Goal: Information Seeking & Learning: Learn about a topic

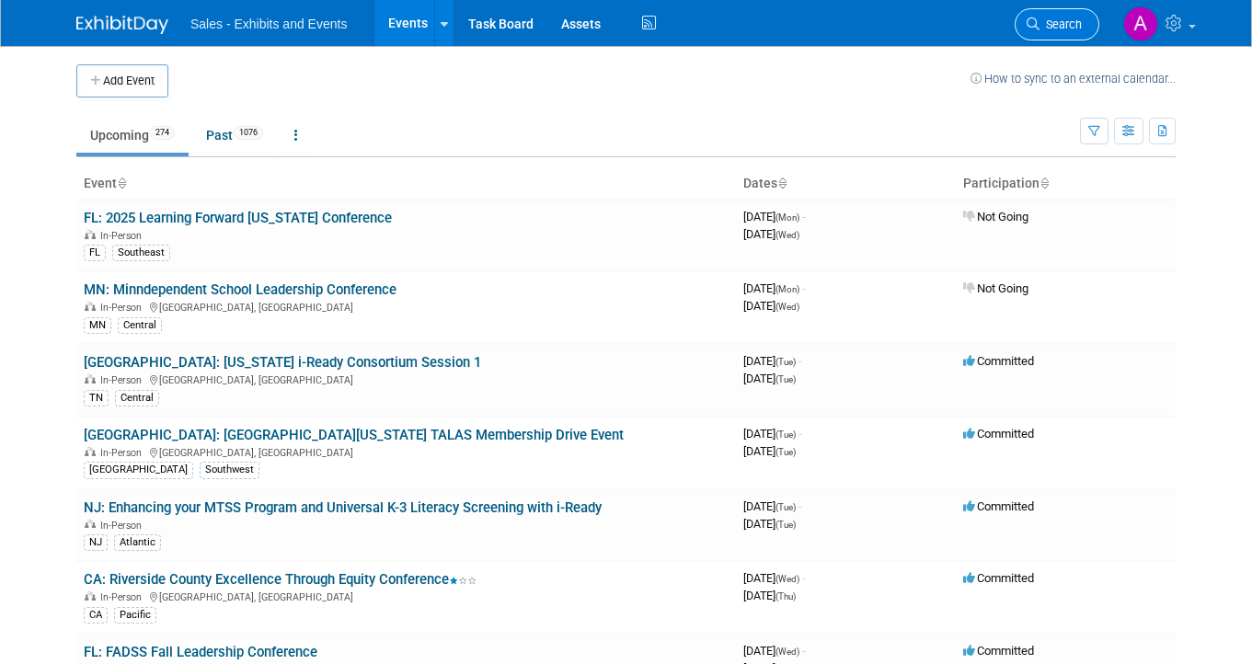
click at [1063, 28] on span "Search" at bounding box center [1061, 24] width 42 height 14
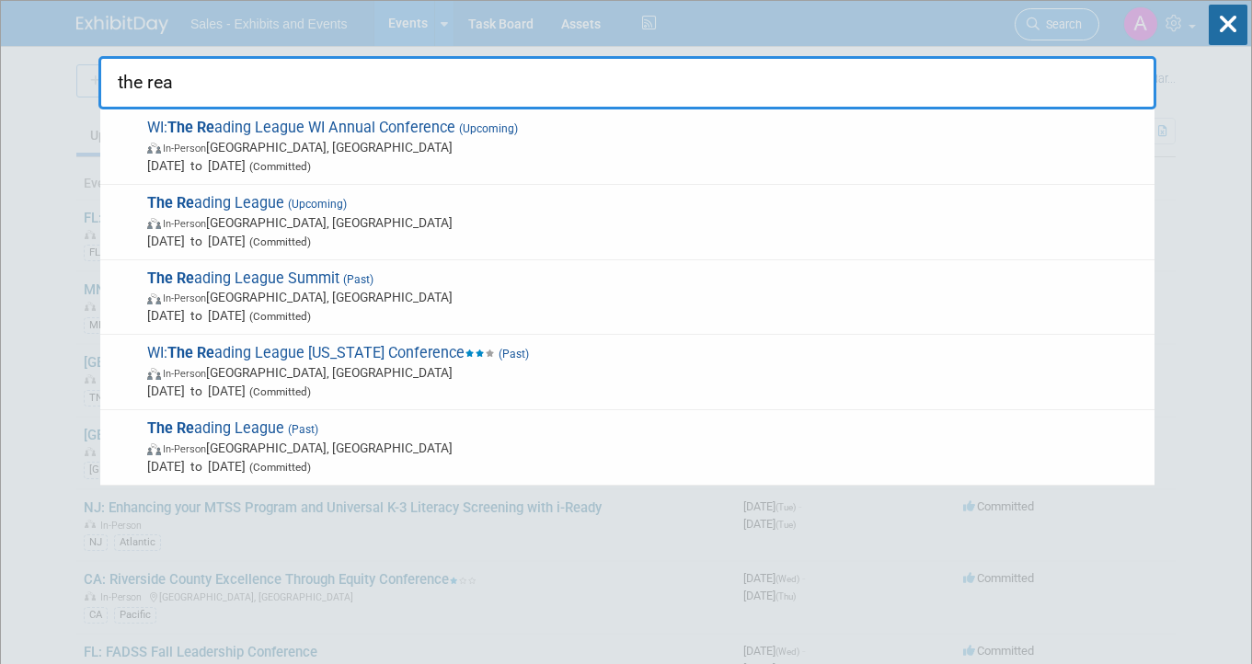
type input "the read"
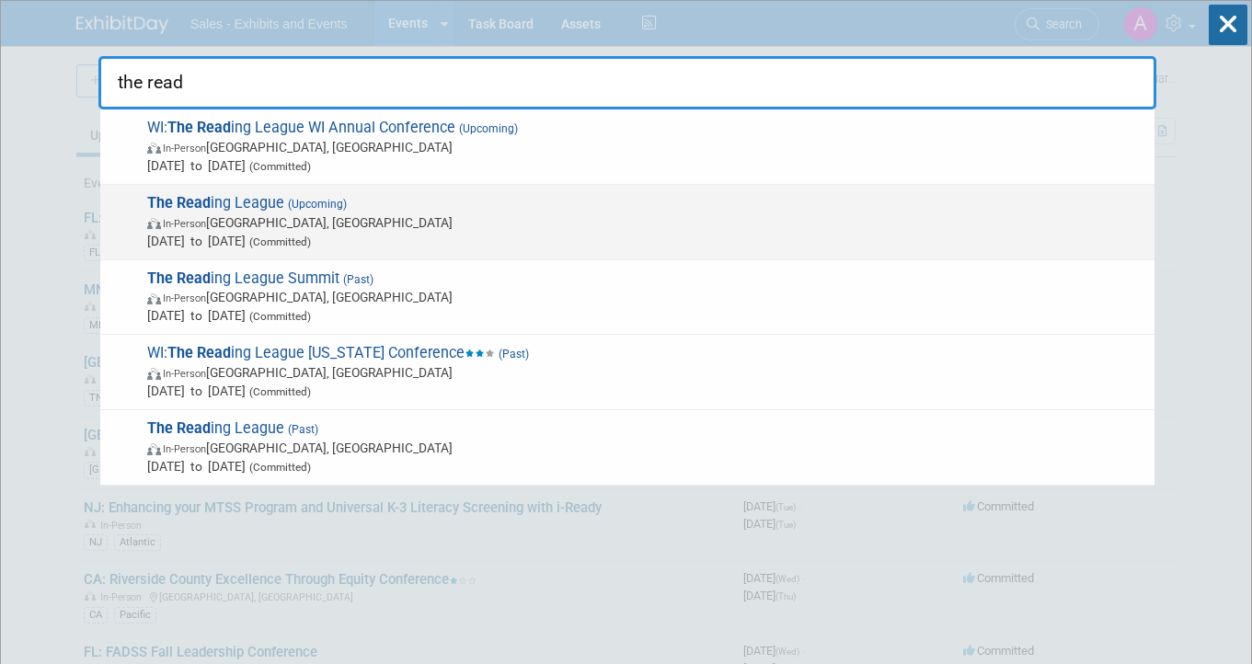
click at [369, 211] on span "The Read ing League (Upcoming) In-Person Chicago, IL Oct 8, 2025 to Oct 10, 202…" at bounding box center [644, 222] width 1004 height 56
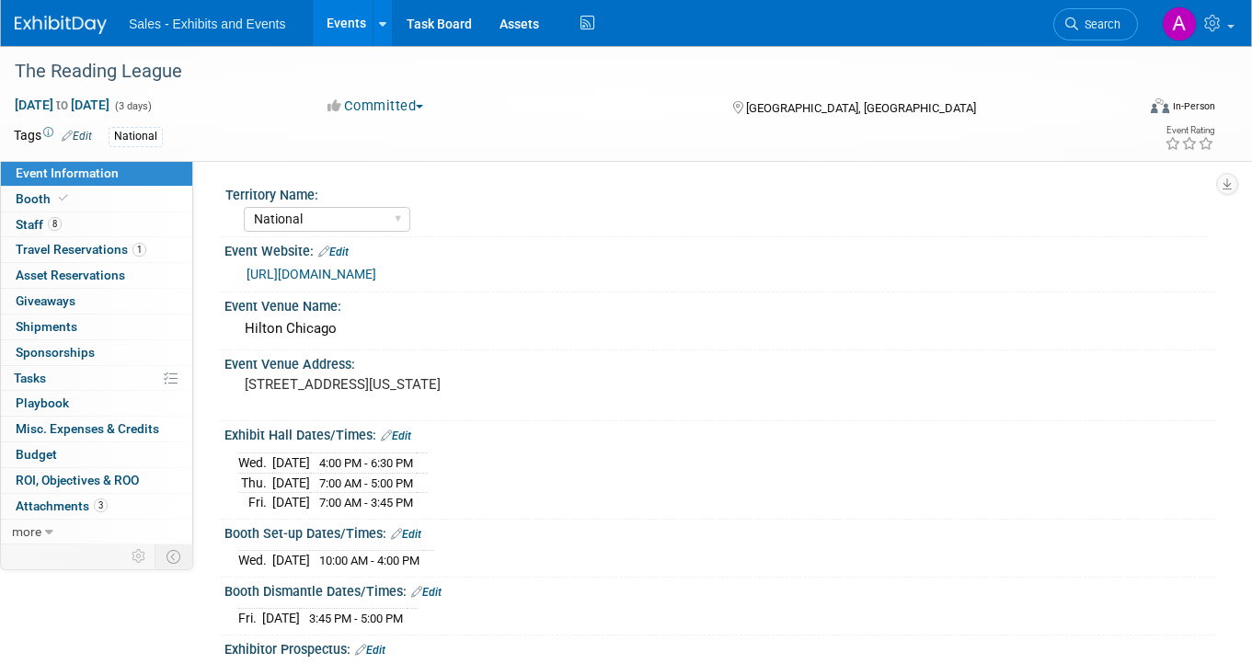
select select "National"
click at [128, 195] on link "Booth" at bounding box center [96, 199] width 191 height 25
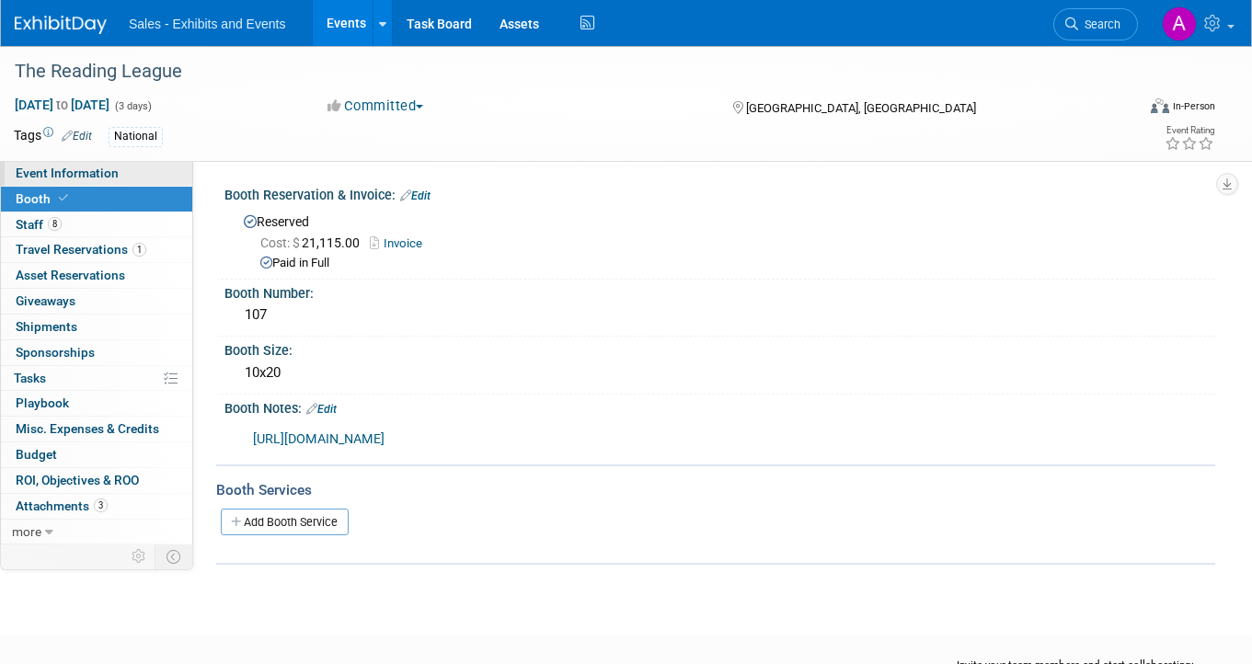
click at [107, 182] on link "Event Information" at bounding box center [96, 173] width 191 height 25
select select "National"
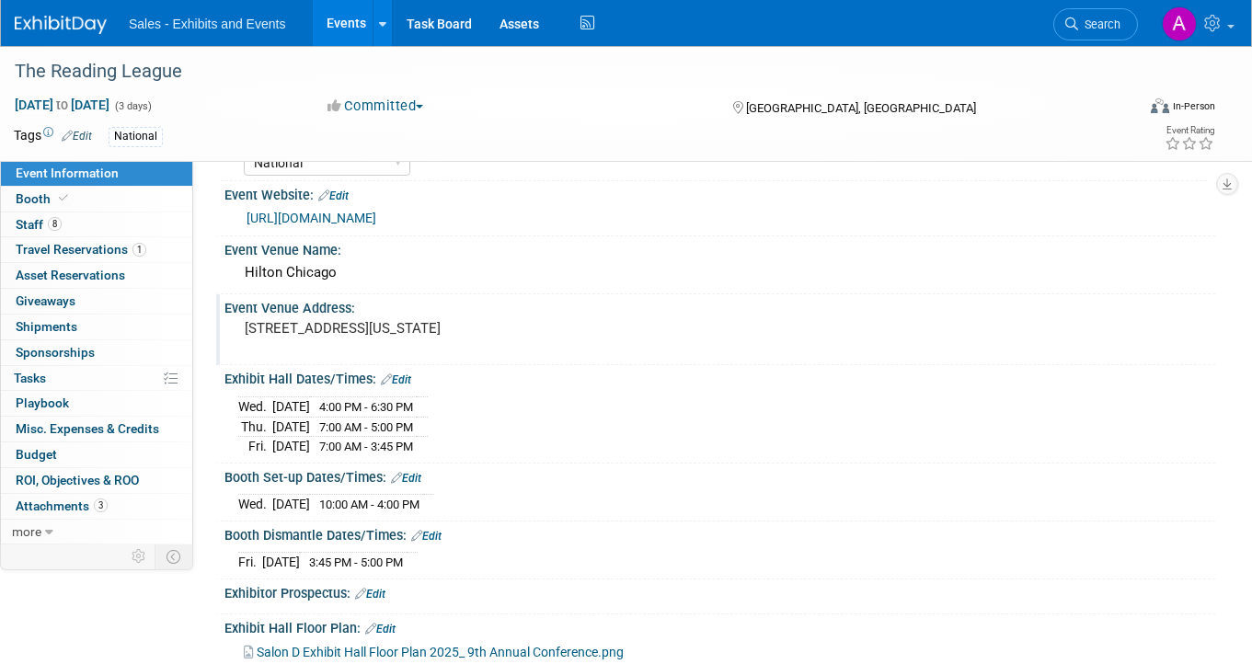
scroll to position [70, 0]
